Goal: Task Accomplishment & Management: Complete application form

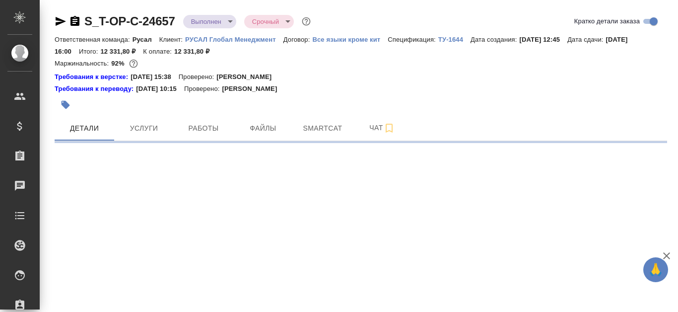
select select "RU"
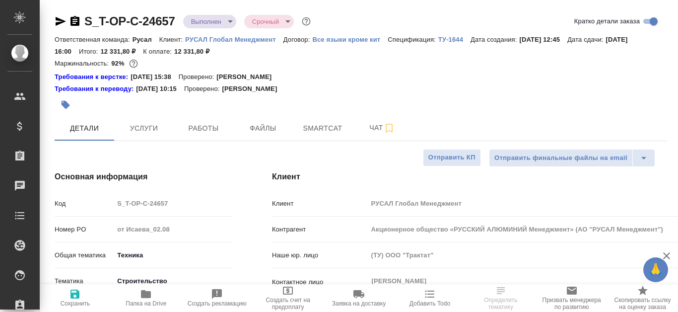
type textarea "x"
type input "Хрусталёва Дарья"
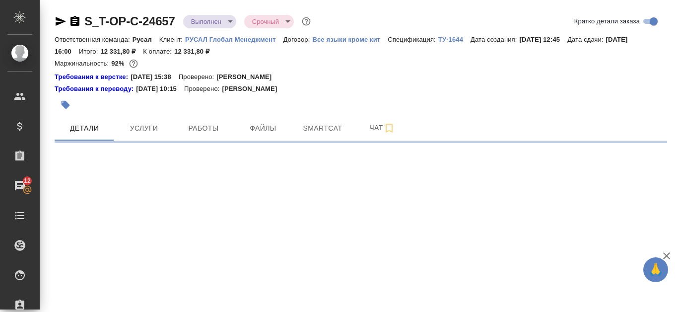
select select "RU"
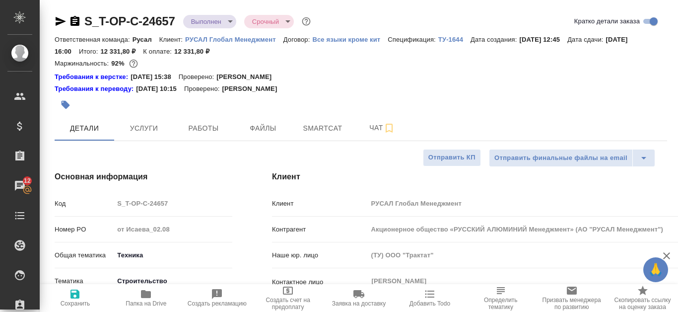
type textarea "x"
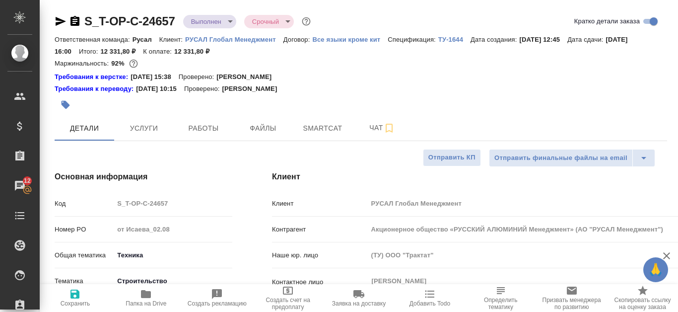
type textarea "x"
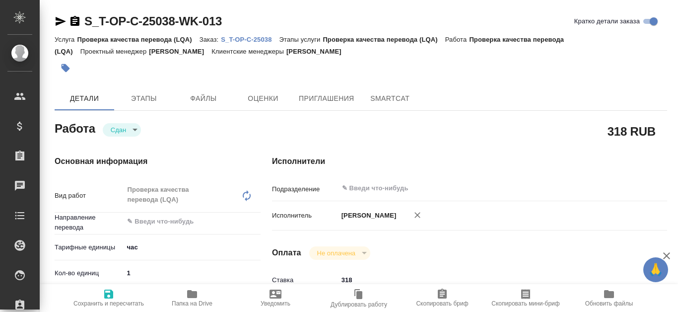
type textarea "x"
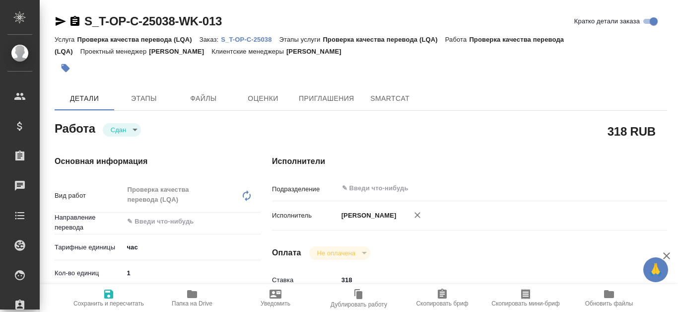
type textarea "x"
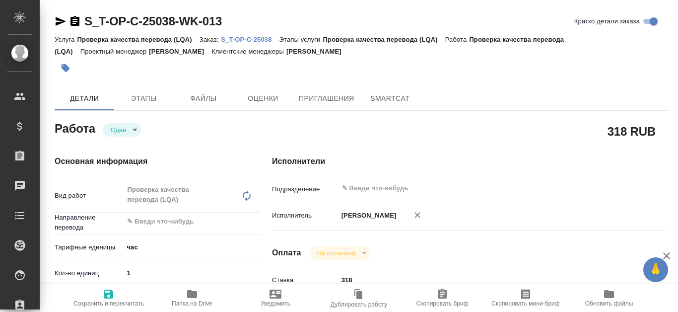
type textarea "x"
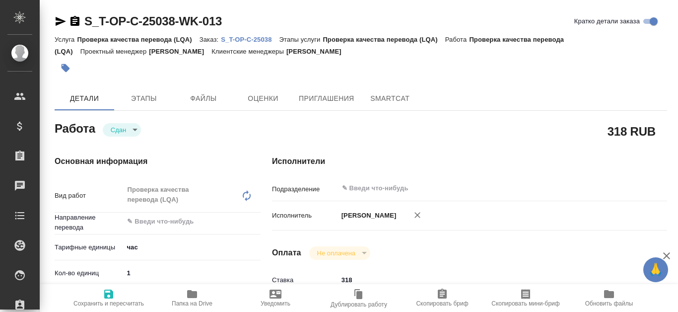
type textarea "x"
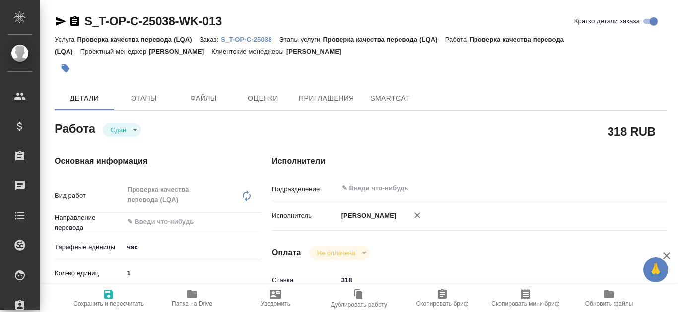
type textarea "x"
